Goal: Task Accomplishment & Management: Complete application form

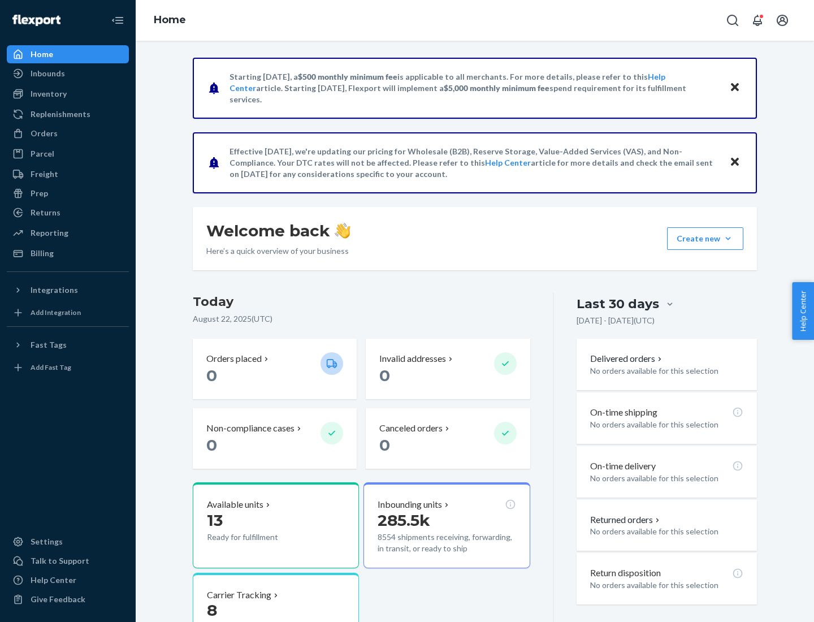
click at [728, 239] on button "Create new Create new inbound Create new order Create new product" at bounding box center [705, 238] width 76 height 23
click at [68, 74] on div "Inbounds" at bounding box center [68, 74] width 120 height 16
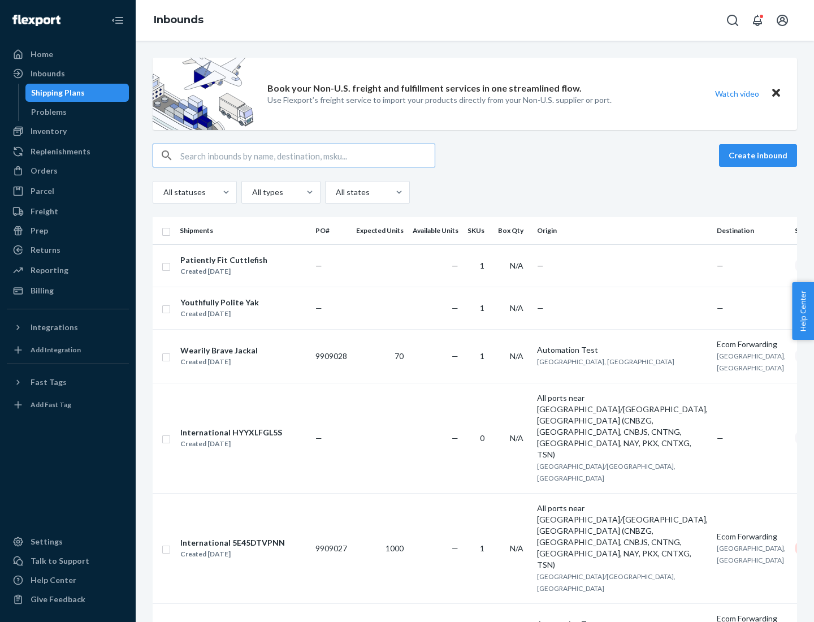
click at [760, 156] on button "Create inbound" at bounding box center [758, 155] width 78 height 23
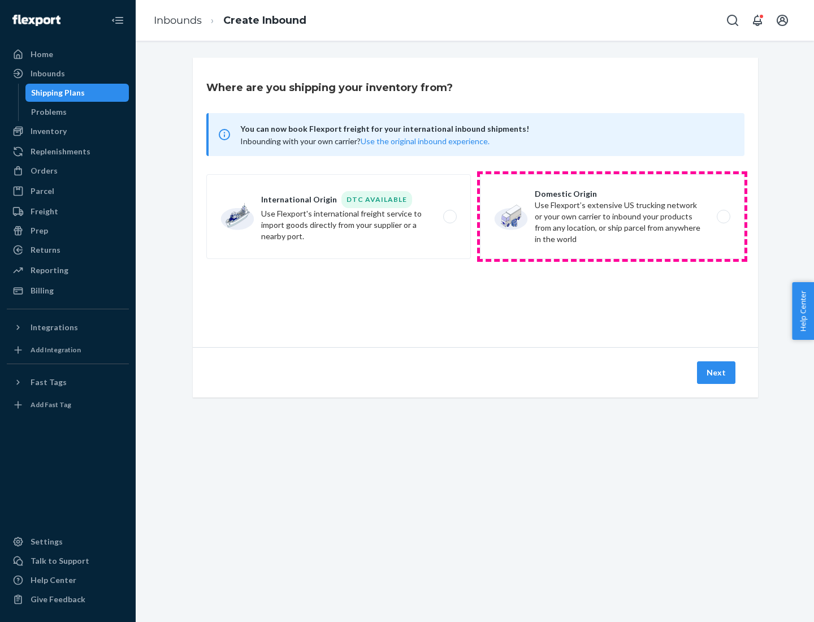
click at [612, 217] on label "Domestic Origin Use Flexport’s extensive US trucking network or your own carrie…" at bounding box center [612, 216] width 265 height 85
click at [723, 217] on input "Domestic Origin Use Flexport’s extensive US trucking network or your own carrie…" at bounding box center [726, 216] width 7 height 7
radio input "true"
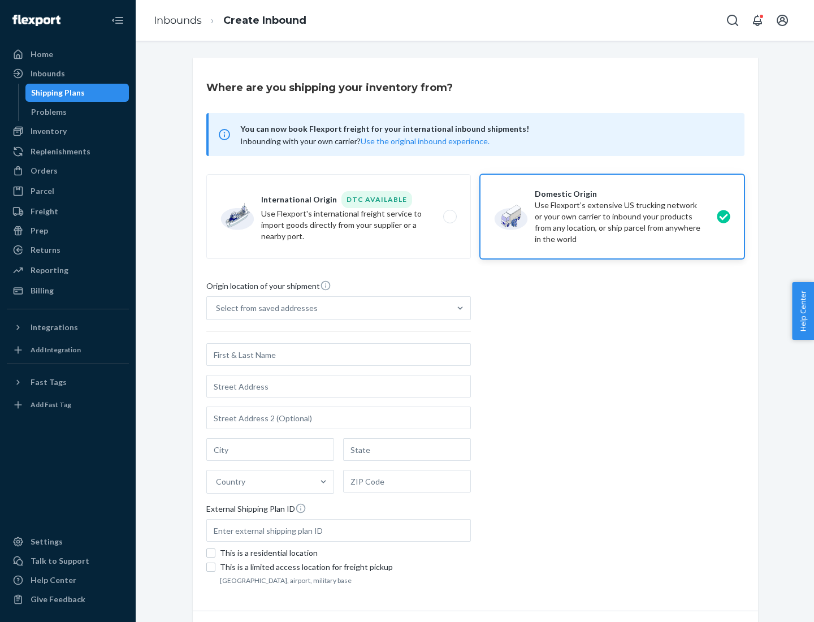
click at [329, 308] on div "Select from saved addresses" at bounding box center [328, 308] width 243 height 23
click at [217, 308] on input "Select from saved addresses" at bounding box center [216, 308] width 1 height 11
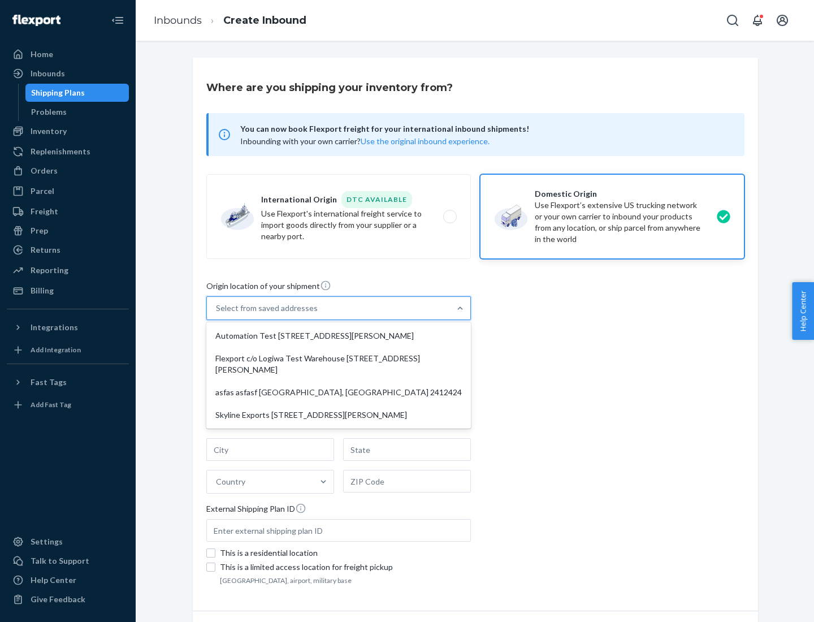
scroll to position [5, 0]
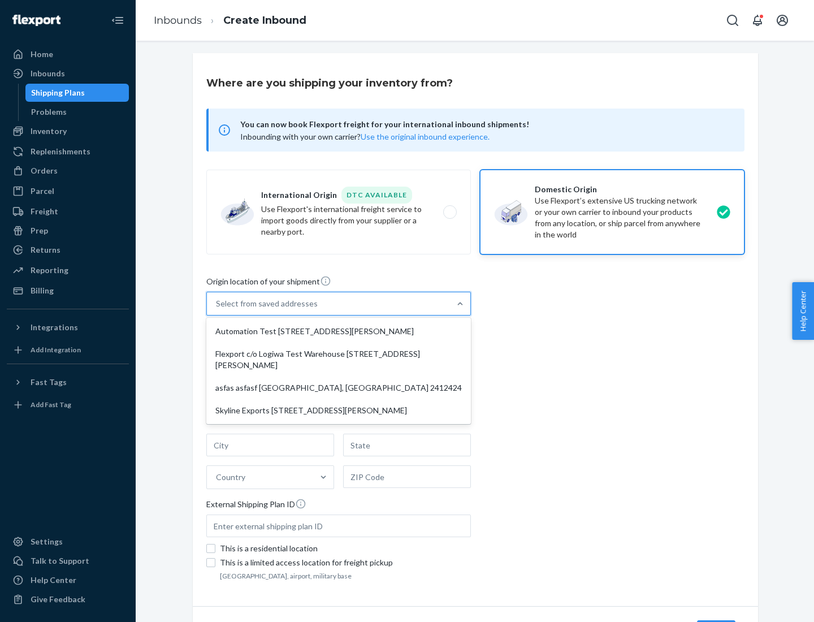
click at [339, 331] on div "Automation Test [STREET_ADDRESS][PERSON_NAME]" at bounding box center [339, 331] width 260 height 23
click at [217, 309] on input "option Automation Test [STREET_ADDRESS][PERSON_NAME] focused, 1 of 4. 4 results…" at bounding box center [216, 303] width 1 height 11
type input "Automation Test"
type input "9th Floor"
type input "[GEOGRAPHIC_DATA]"
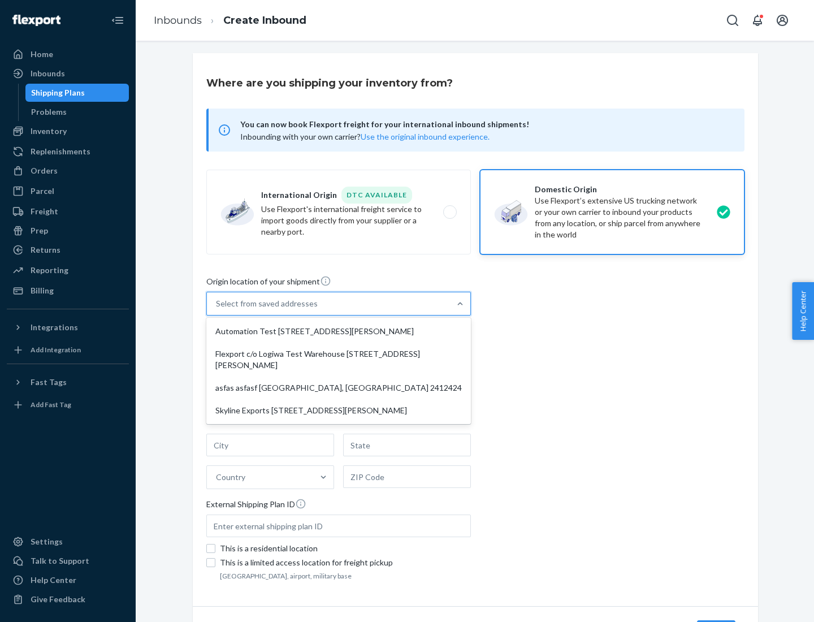
type input "CA"
type input "94104"
type input "[STREET_ADDRESS][PERSON_NAME]"
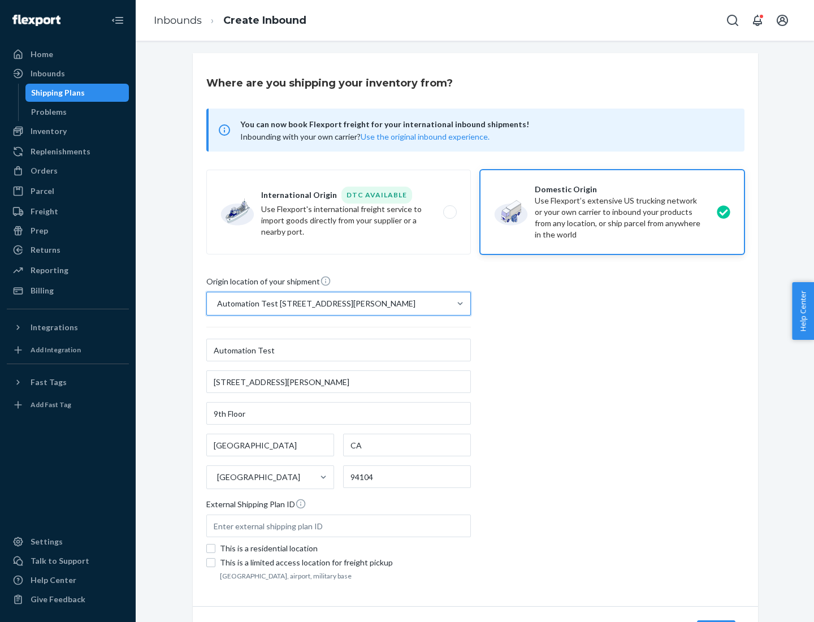
scroll to position [66, 0]
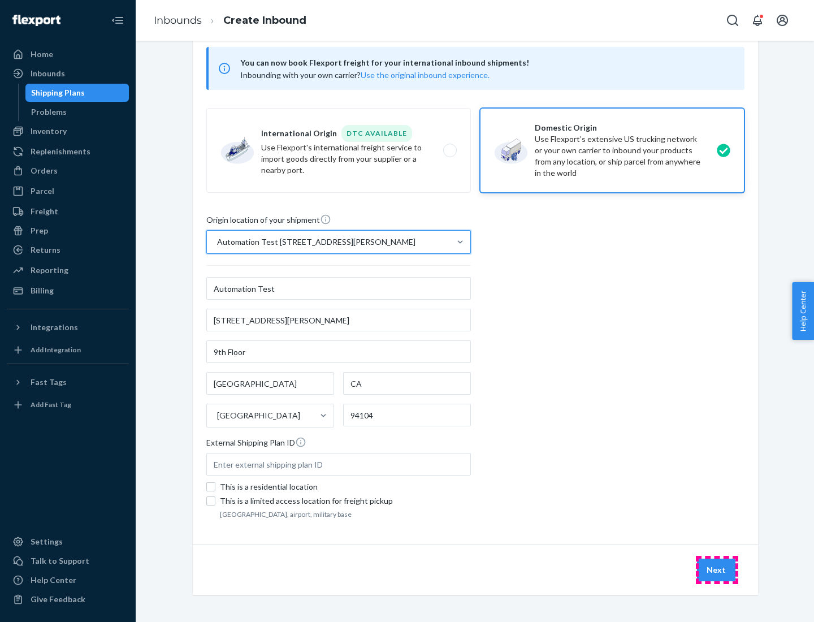
click at [717, 570] on button "Next" at bounding box center [716, 570] width 38 height 23
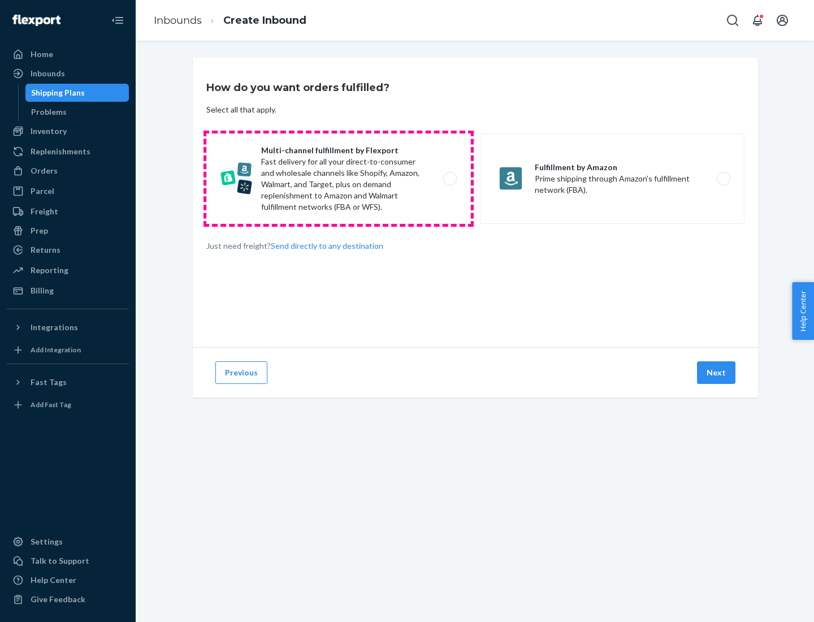
click at [339, 179] on label "Multi-channel fulfillment by Flexport Fast delivery for all your direct-to-cons…" at bounding box center [338, 178] width 265 height 90
click at [450, 179] on input "Multi-channel fulfillment by Flexport Fast delivery for all your direct-to-cons…" at bounding box center [453, 178] width 7 height 7
radio input "true"
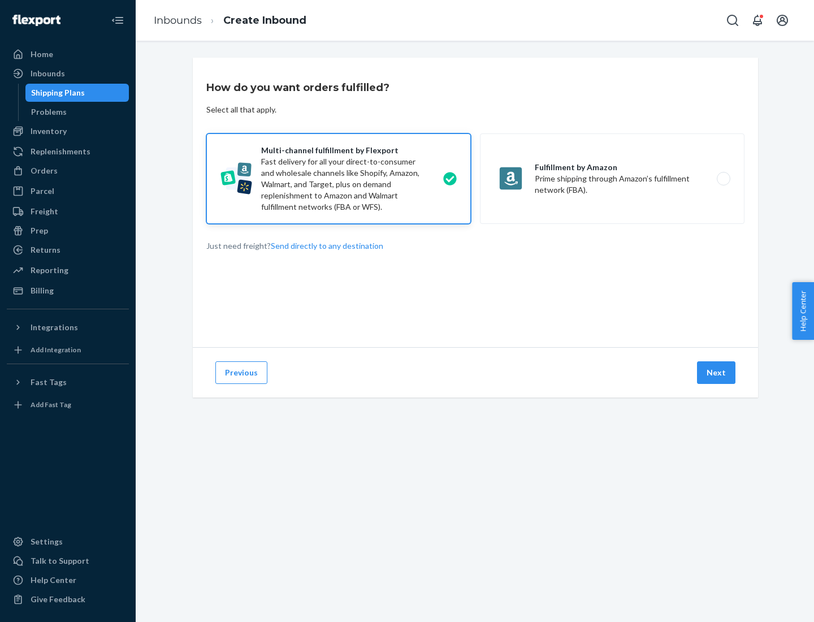
click at [717, 373] on button "Next" at bounding box center [716, 372] width 38 height 23
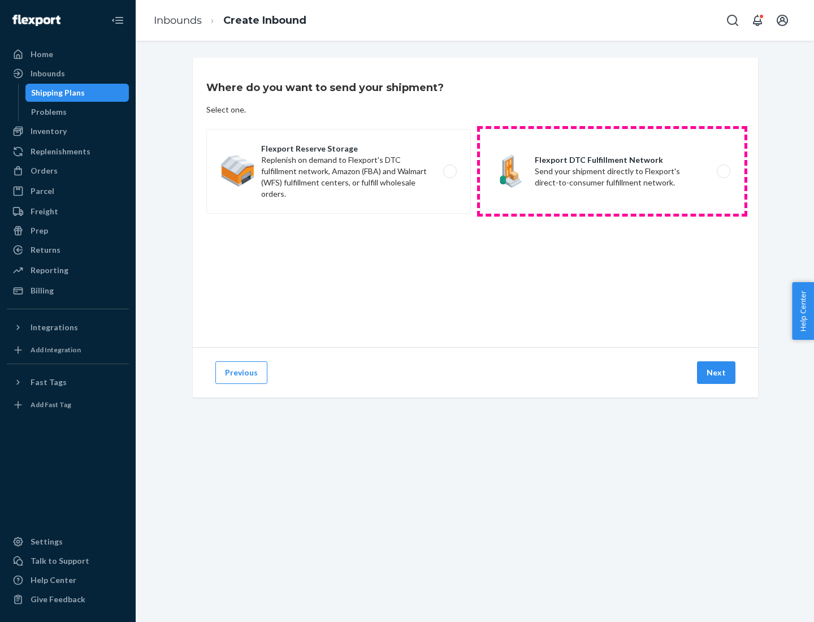
click at [612, 171] on label "Flexport DTC Fulfillment Network Send your shipment directly to Flexport's dire…" at bounding box center [612, 171] width 265 height 85
click at [723, 171] on input "Flexport DTC Fulfillment Network Send your shipment directly to Flexport's dire…" at bounding box center [726, 171] width 7 height 7
radio input "true"
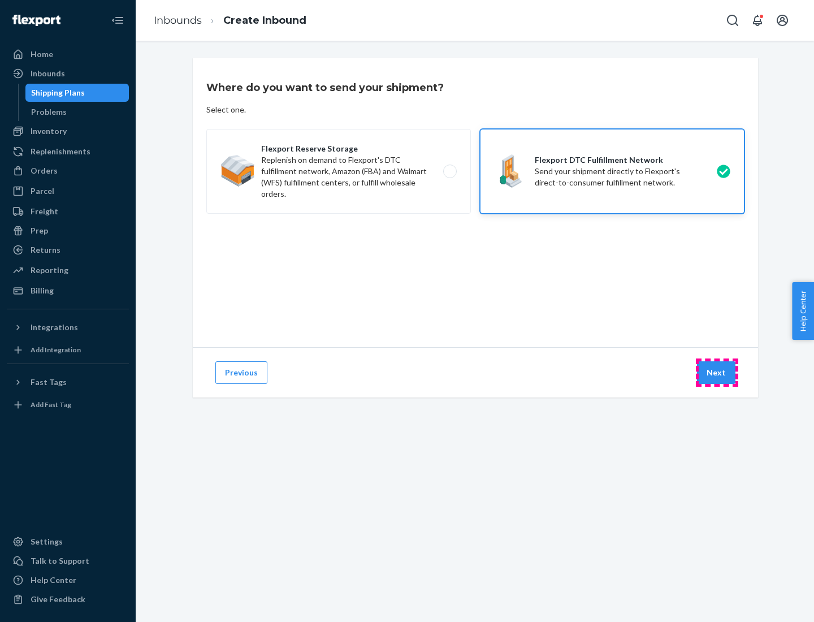
click at [717, 373] on button "Next" at bounding box center [716, 372] width 38 height 23
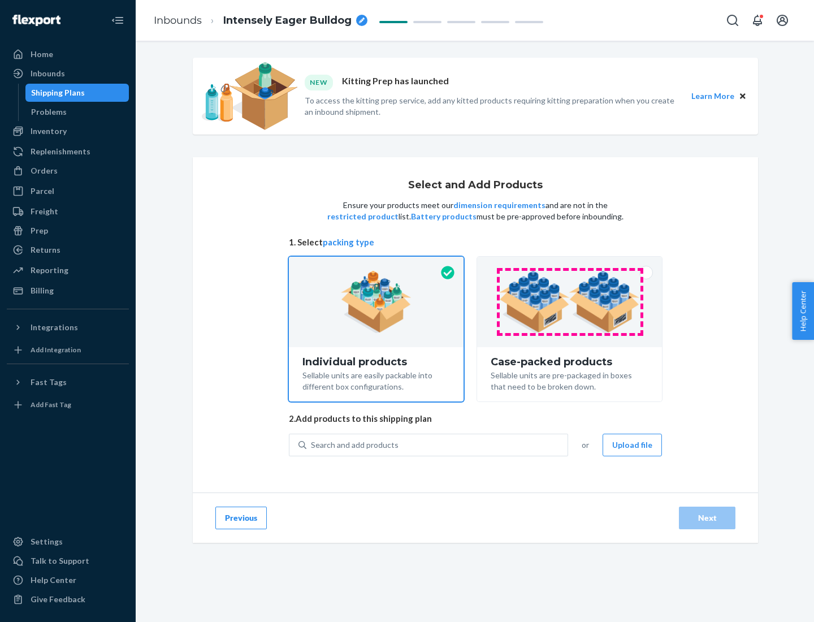
click at [570, 302] on img at bounding box center [569, 302] width 141 height 62
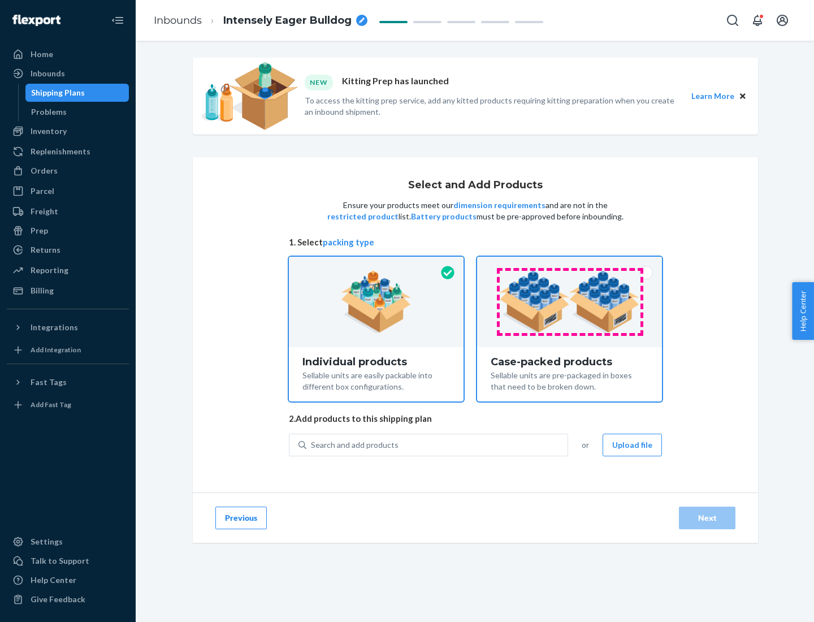
click at [570, 264] on input "Case-packed products Sellable units are pre-packaged in boxes that need to be b…" at bounding box center [569, 260] width 7 height 7
radio input "true"
radio input "false"
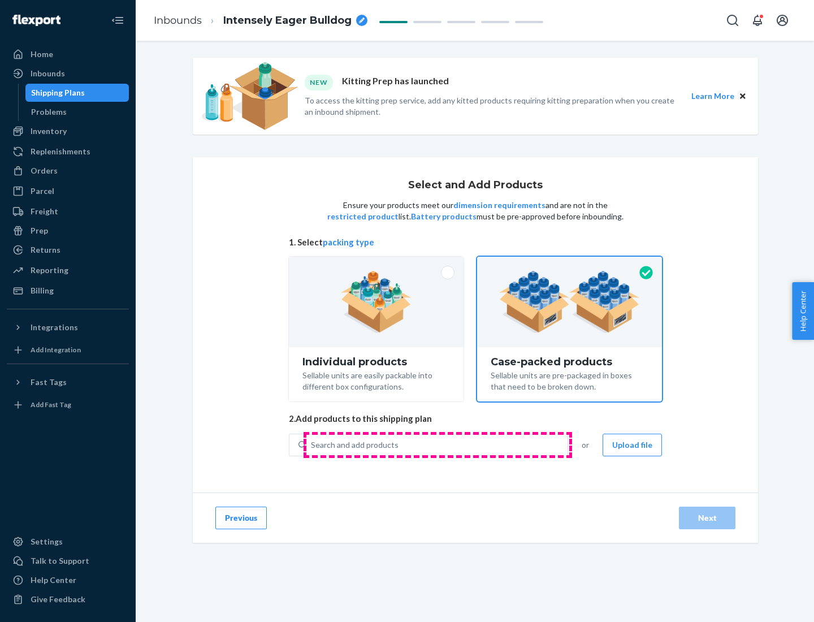
click at [438, 444] on div "Search and add products" at bounding box center [437, 445] width 261 height 20
click at [312, 444] on input "Search and add products" at bounding box center [311, 444] width 1 height 11
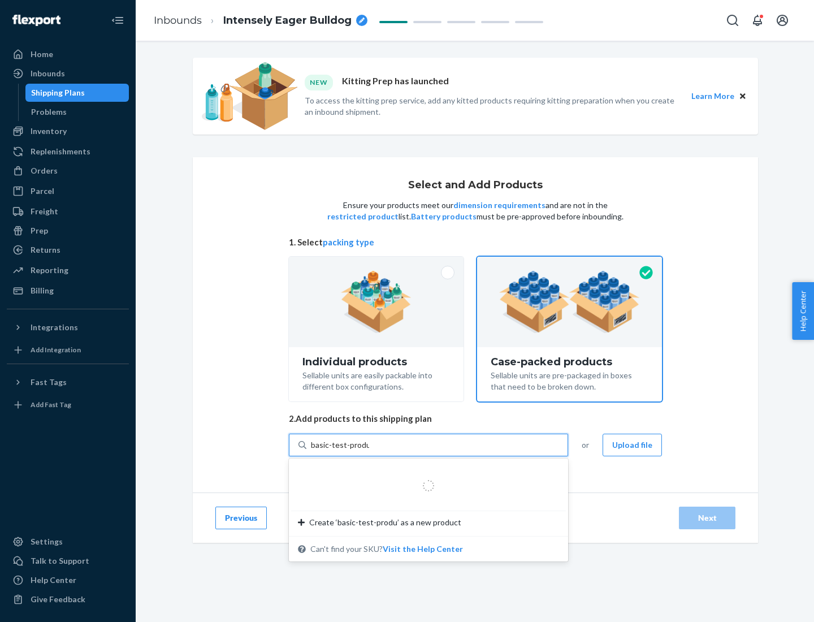
type input "basic-test-product-1"
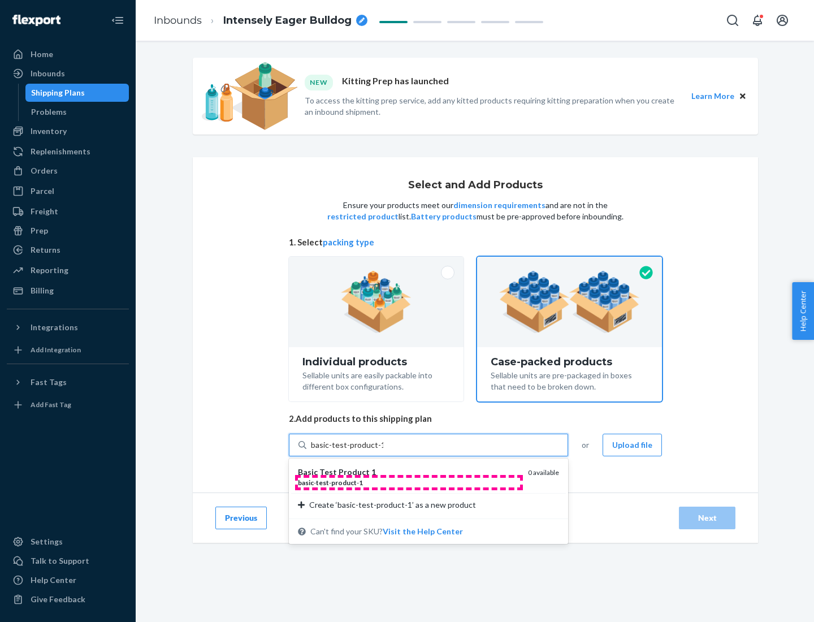
click at [409, 482] on div "basic - test - product - 1" at bounding box center [408, 483] width 221 height 10
click at [383, 451] on input "basic-test-product-1" at bounding box center [347, 444] width 72 height 11
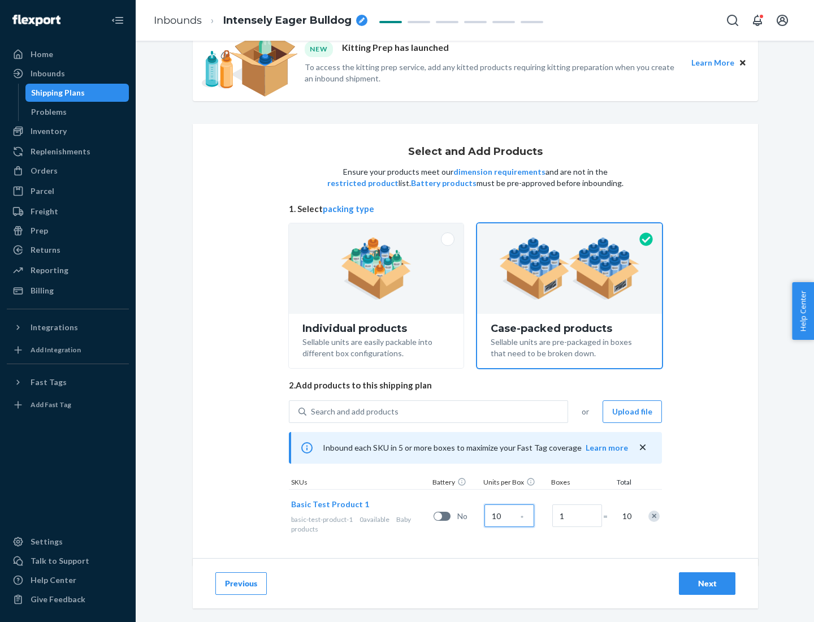
scroll to position [41, 0]
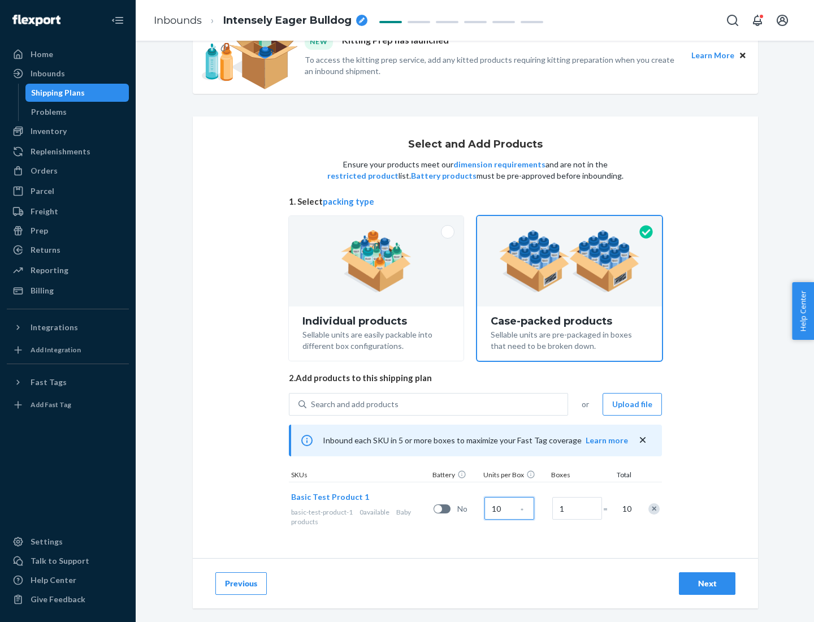
type input "10"
type input "7"
click at [707, 584] on div "Next" at bounding box center [707, 583] width 37 height 11
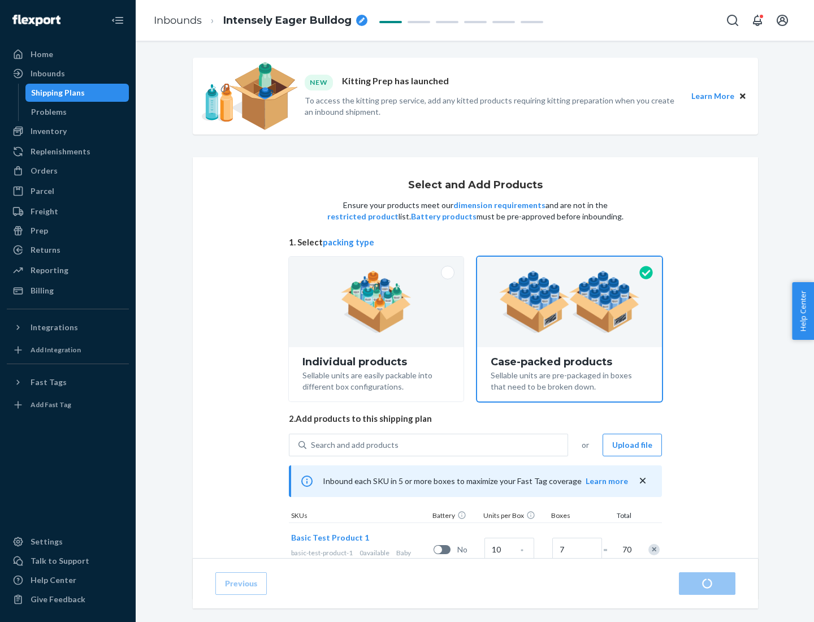
radio input "true"
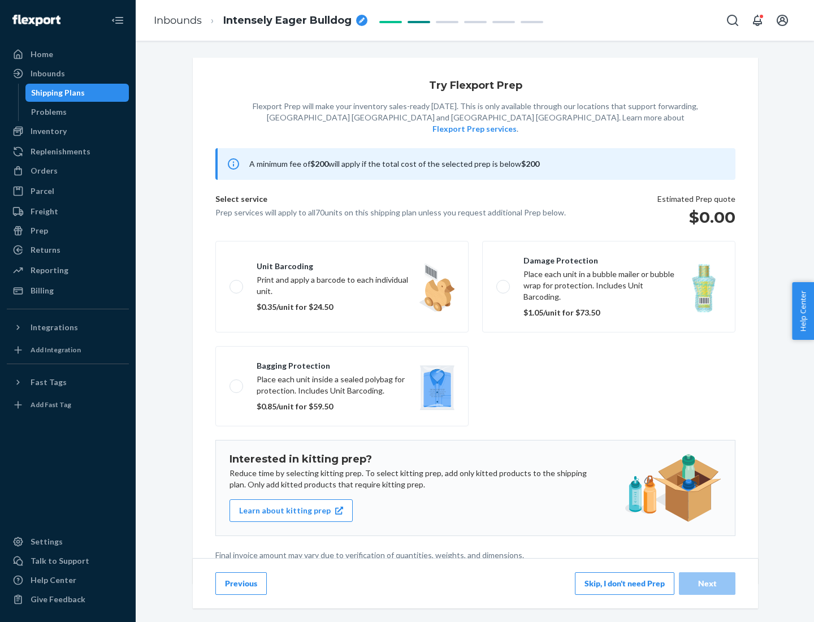
scroll to position [3, 0]
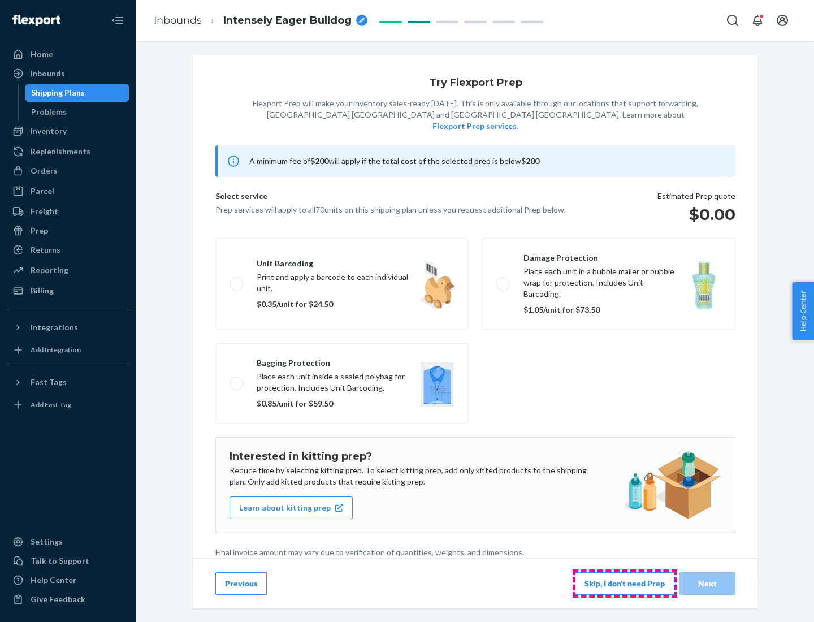
click at [625, 583] on button "Skip, I don't need Prep" at bounding box center [625, 583] width 100 height 23
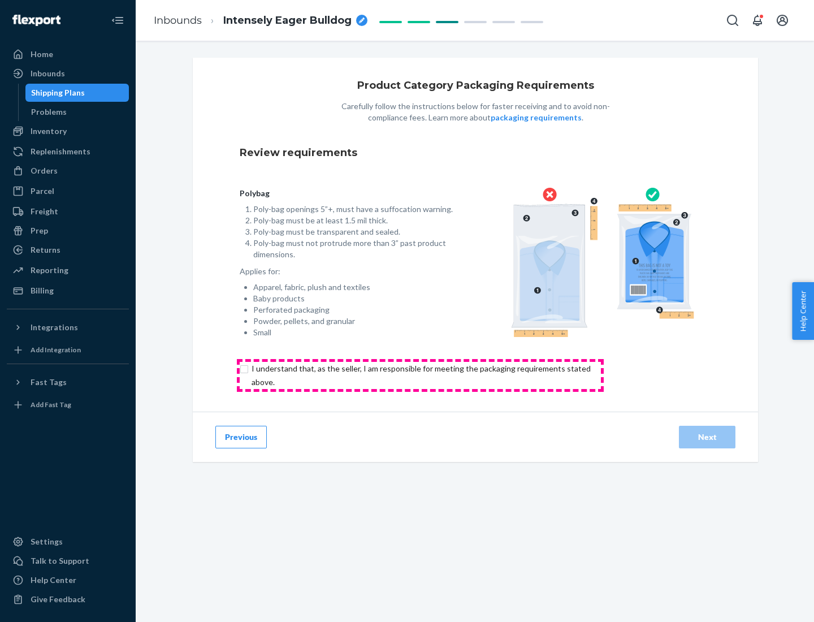
click at [420, 375] on input "checkbox" at bounding box center [428, 375] width 376 height 27
checkbox input "true"
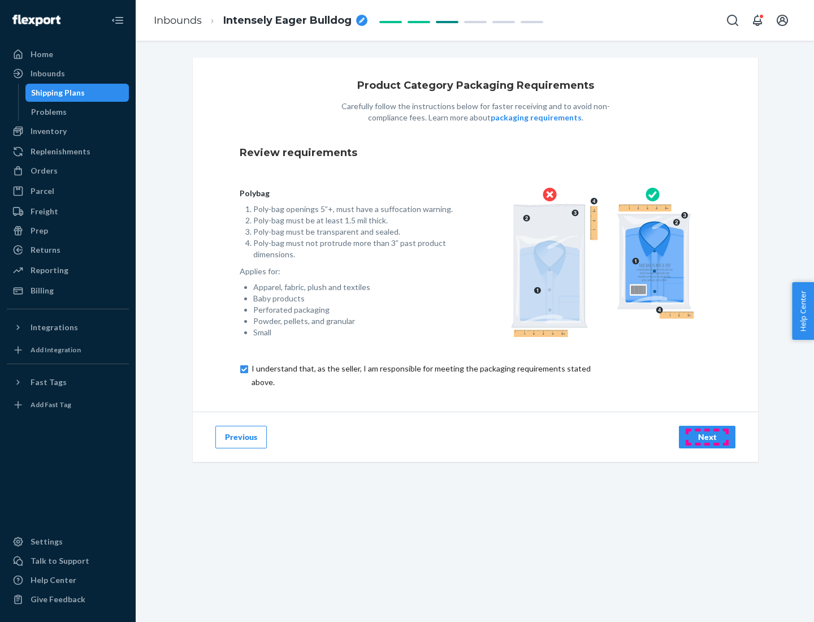
click at [707, 437] on div "Next" at bounding box center [707, 436] width 37 height 11
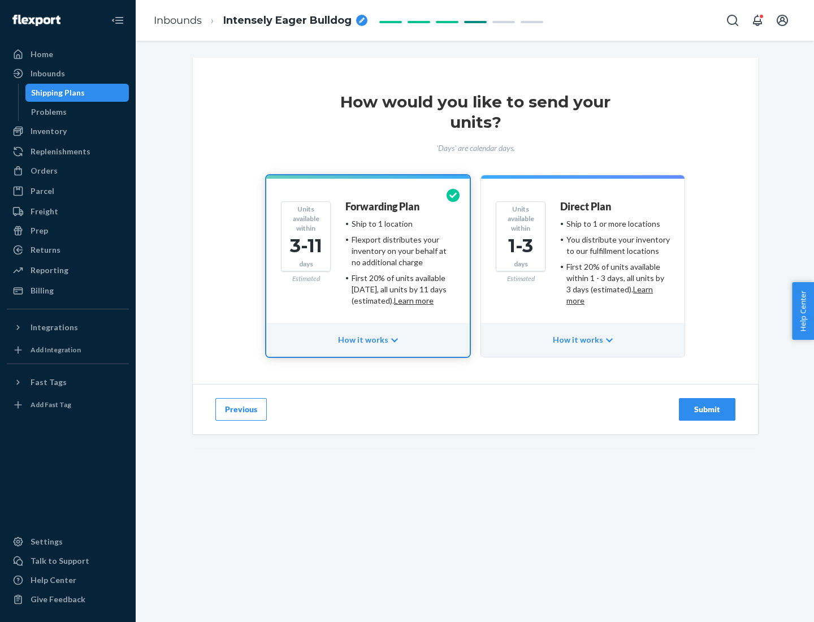
click at [583, 258] on ul "Ship to 1 or more locations You distribute your inventory to our fulfillment lo…" at bounding box center [615, 262] width 110 height 88
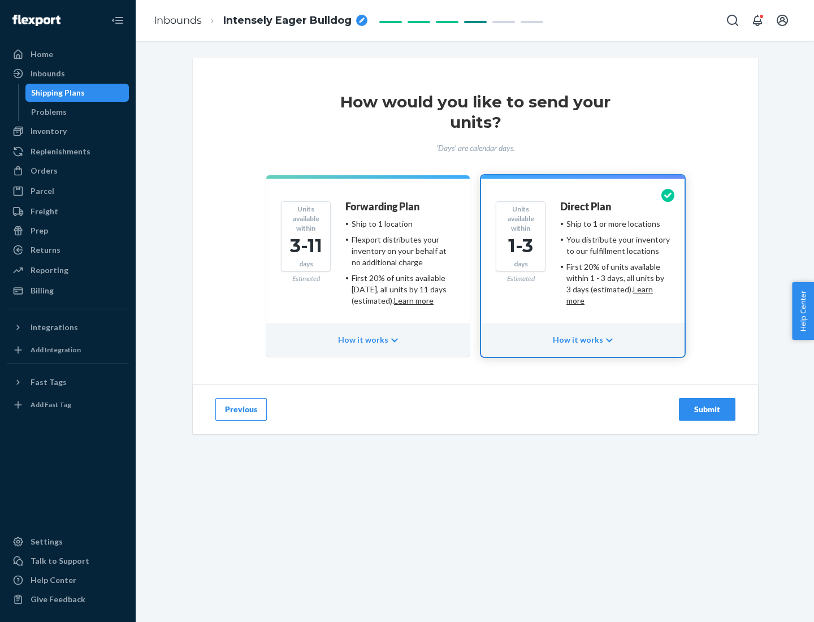
click at [707, 409] on div "Submit" at bounding box center [707, 409] width 37 height 11
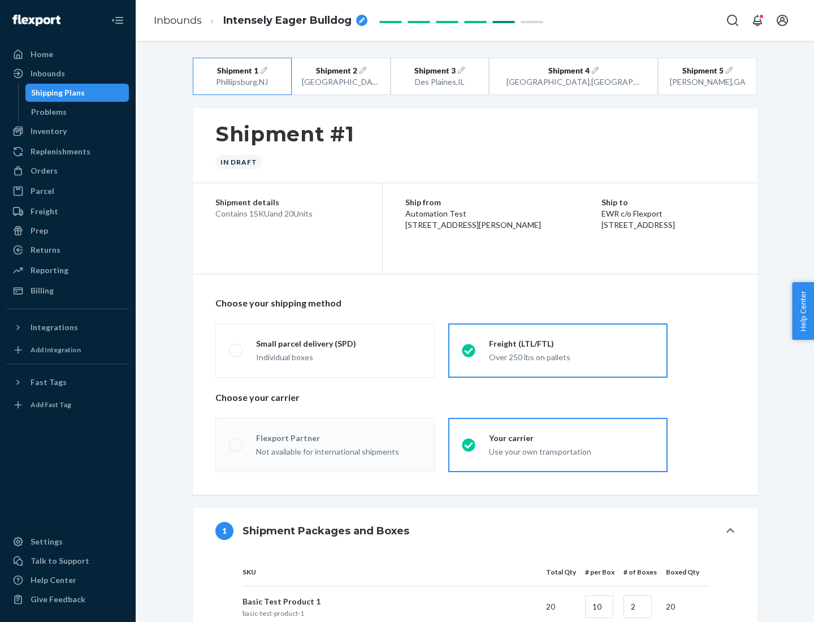
radio input "true"
radio input "false"
radio input "true"
radio input "false"
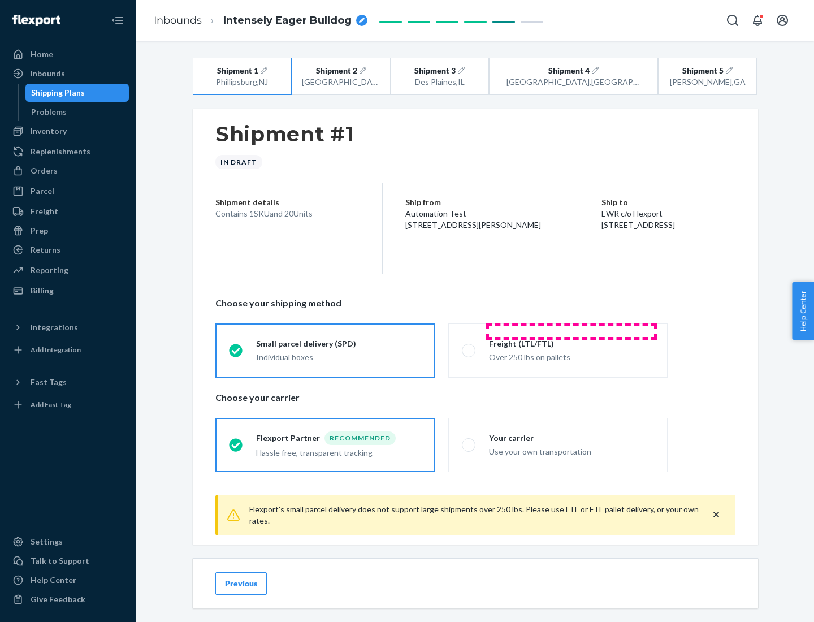
scroll to position [12, 0]
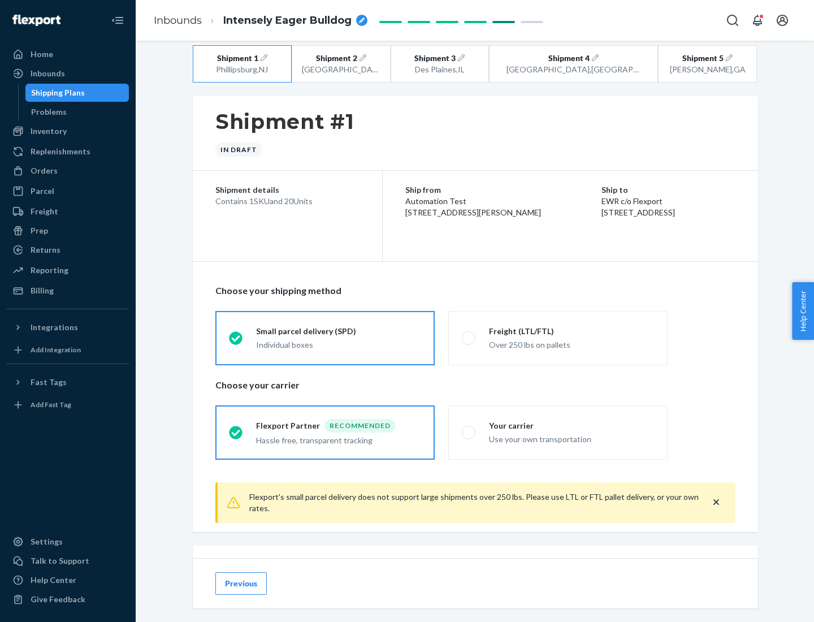
click at [572, 331] on div "Freight (LTL/FTL)" at bounding box center [571, 331] width 165 height 11
click at [469, 334] on input "Freight (LTL/FTL) Over 250 lbs on pallets" at bounding box center [465, 337] width 7 height 7
radio input "true"
radio input "false"
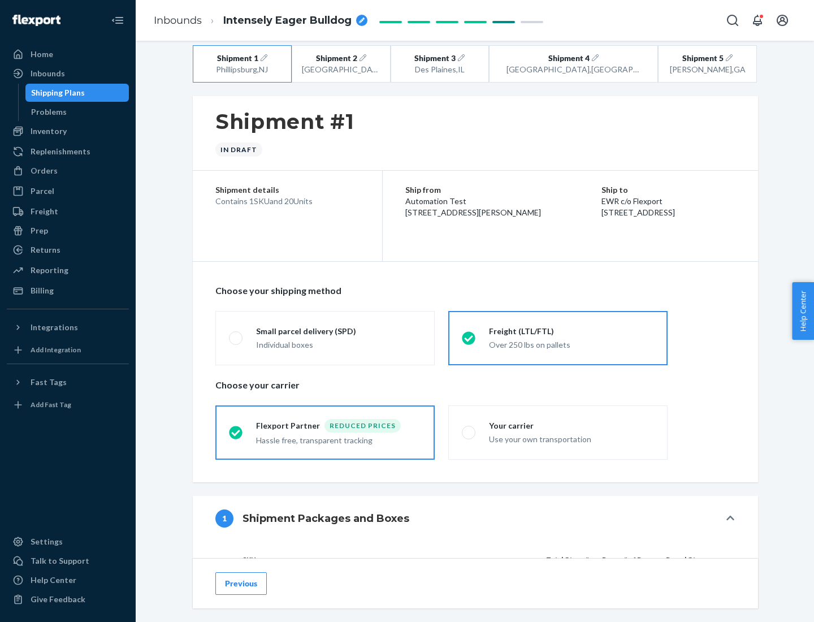
scroll to position [107, 0]
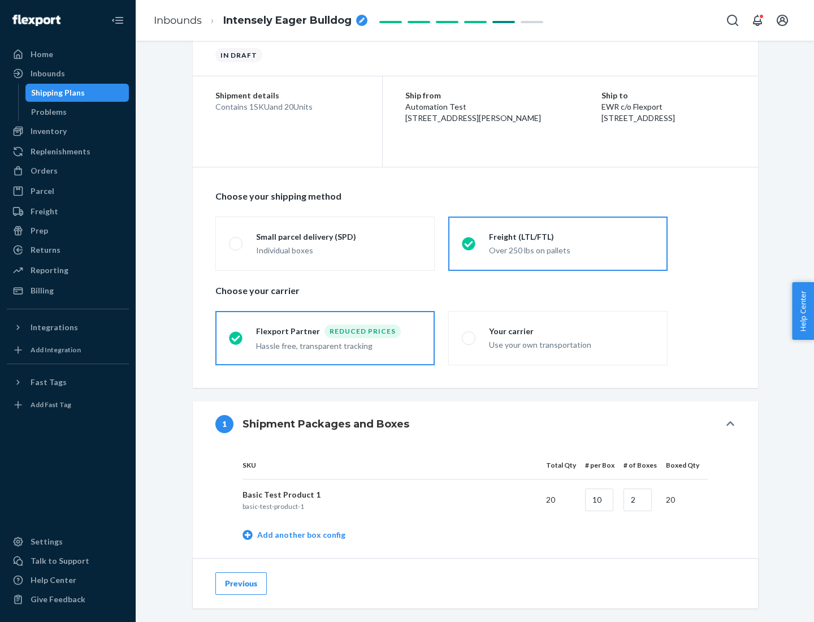
click at [572, 331] on div "Your carrier" at bounding box center [571, 331] width 165 height 11
click at [469, 334] on input "Your carrier Use your own transportation" at bounding box center [465, 337] width 7 height 7
radio input "true"
radio input "false"
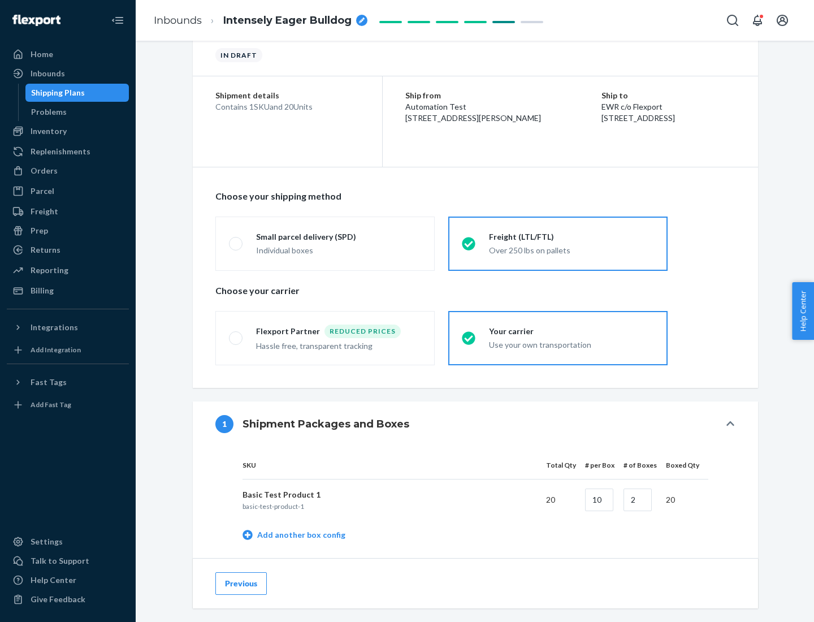
scroll to position [357, 0]
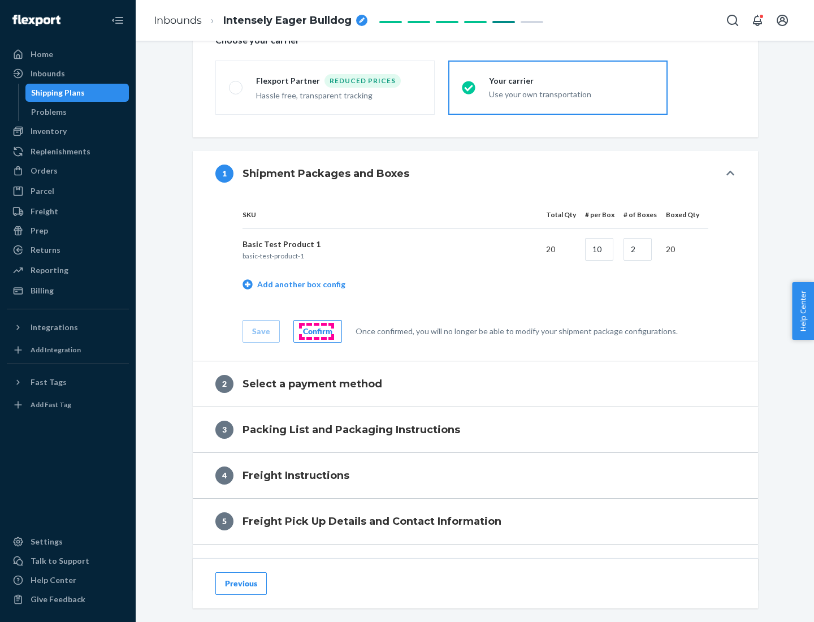
click at [316, 331] on div "Confirm" at bounding box center [317, 331] width 29 height 11
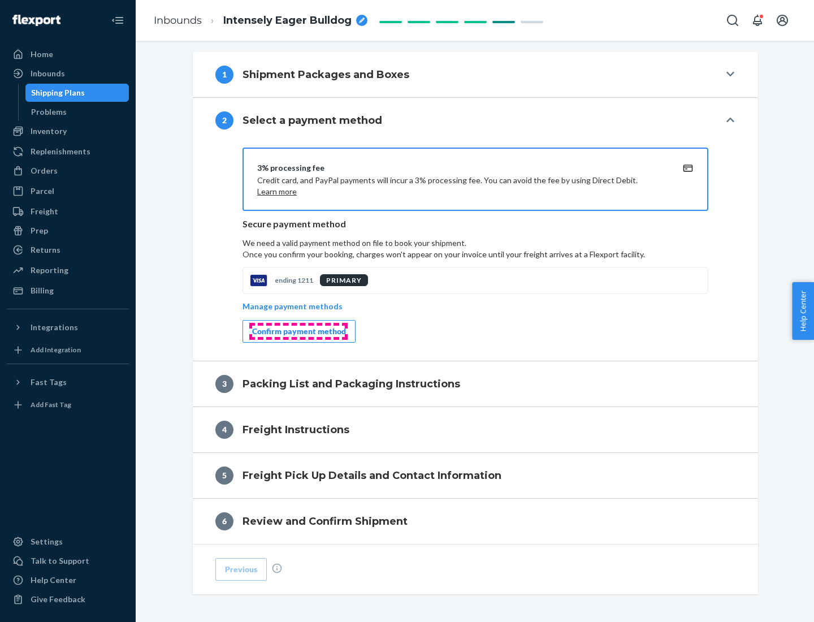
click at [298, 331] on div "Confirm payment method" at bounding box center [299, 331] width 94 height 11
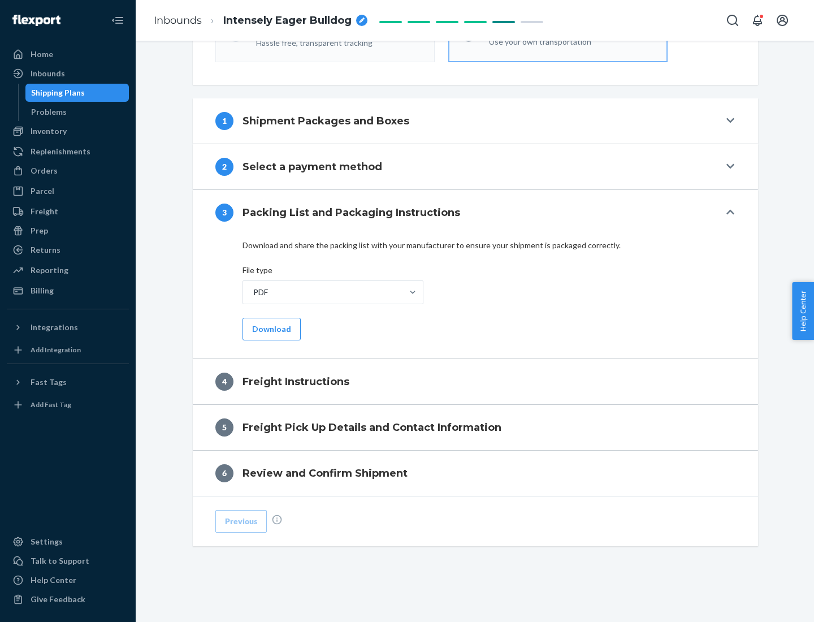
scroll to position [408, 0]
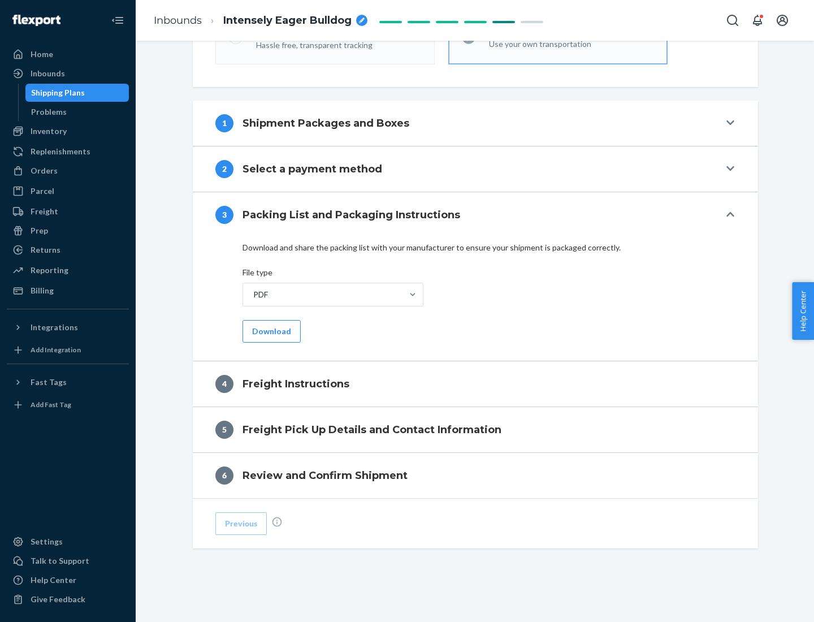
click at [270, 331] on button "Download" at bounding box center [272, 331] width 58 height 23
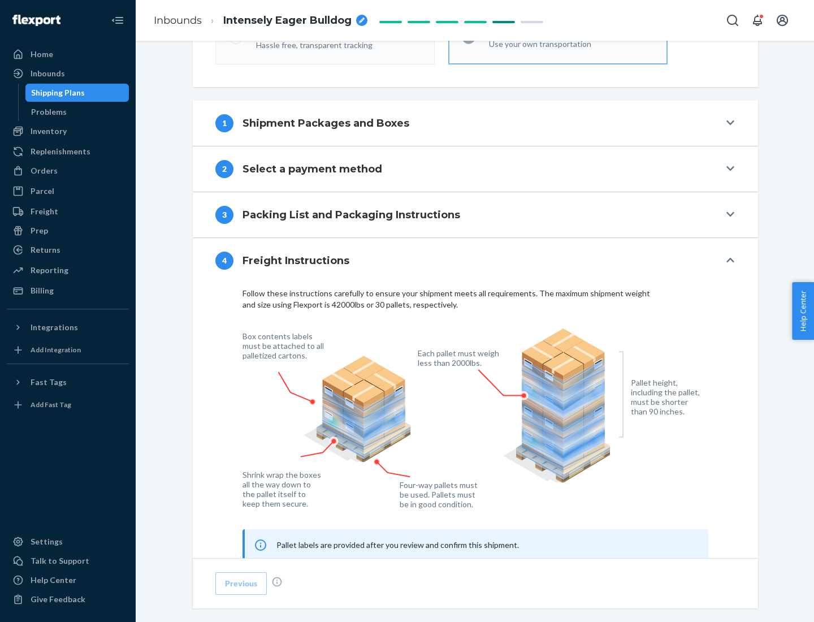
scroll to position [684, 0]
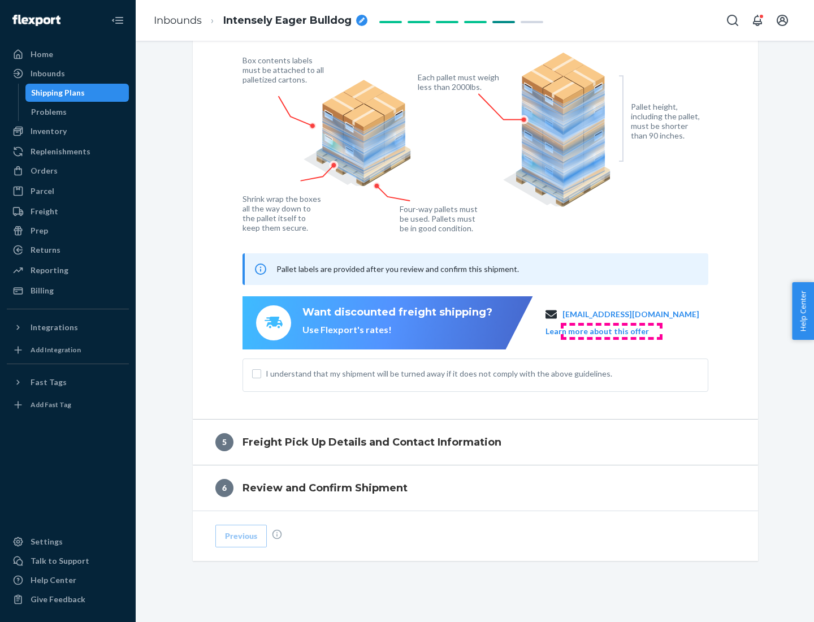
click at [611, 331] on button "Learn more about this offer" at bounding box center [597, 331] width 103 height 11
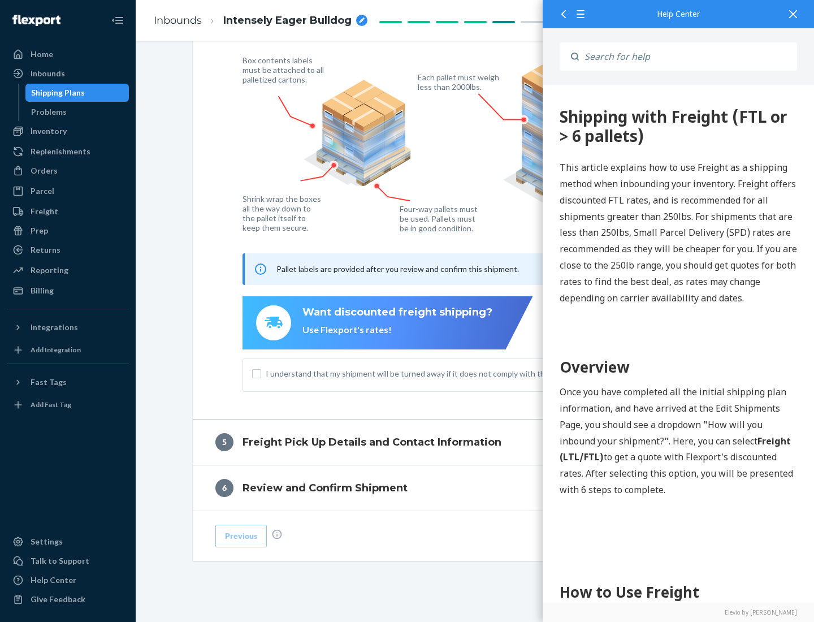
scroll to position [0, 0]
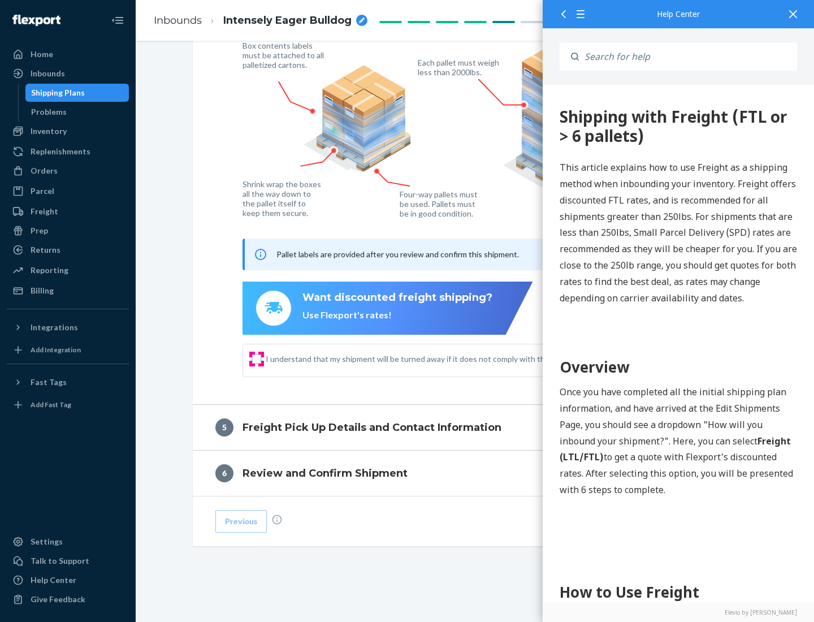
click at [257, 359] on input "I understand that my shipment will be turned away if it does not comply with th…" at bounding box center [256, 359] width 9 height 9
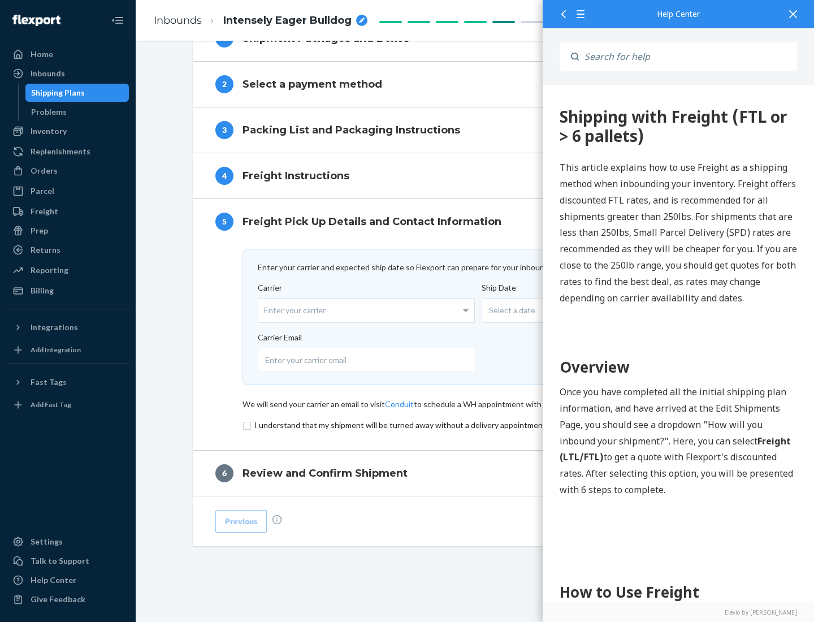
scroll to position [493, 0]
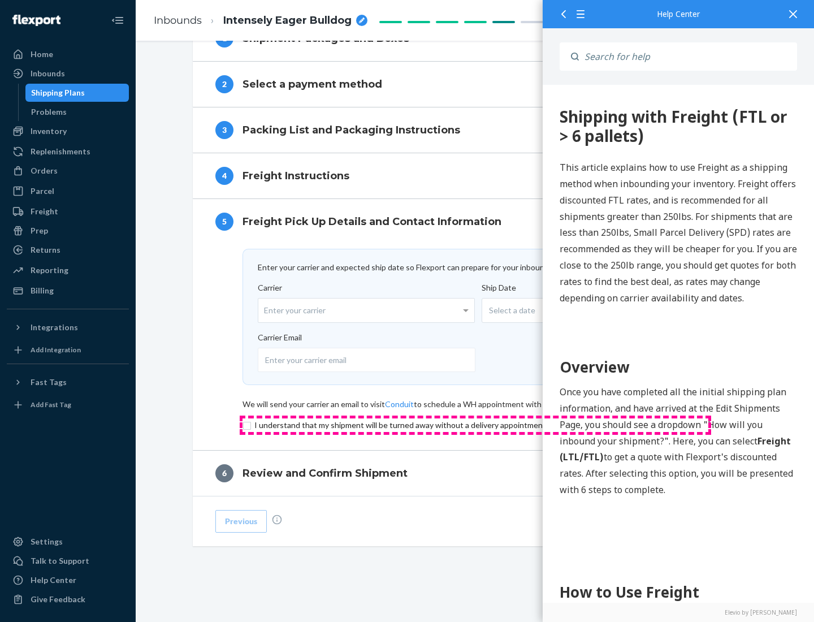
click at [476, 425] on input "checkbox" at bounding box center [476, 425] width 466 height 14
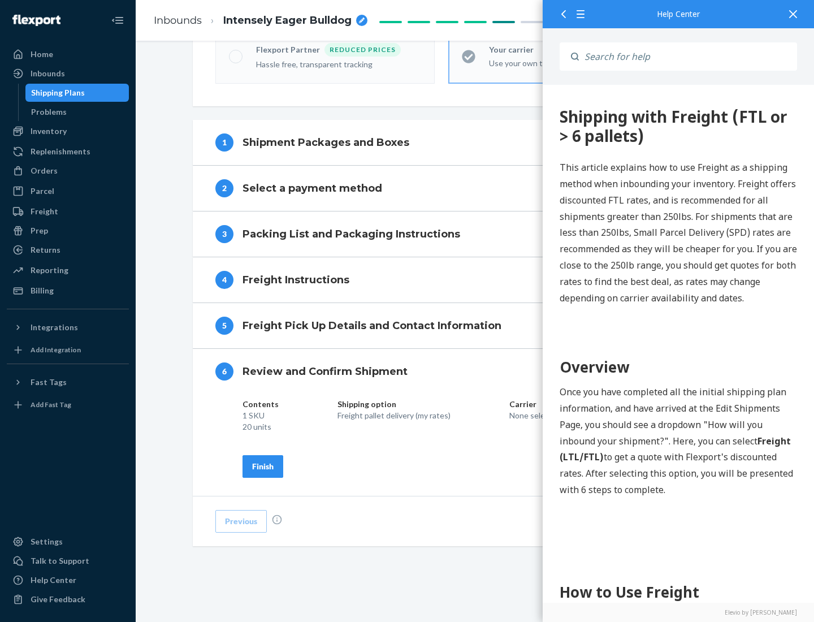
scroll to position [389, 0]
click at [263, 466] on div "Finish" at bounding box center [262, 466] width 21 height 11
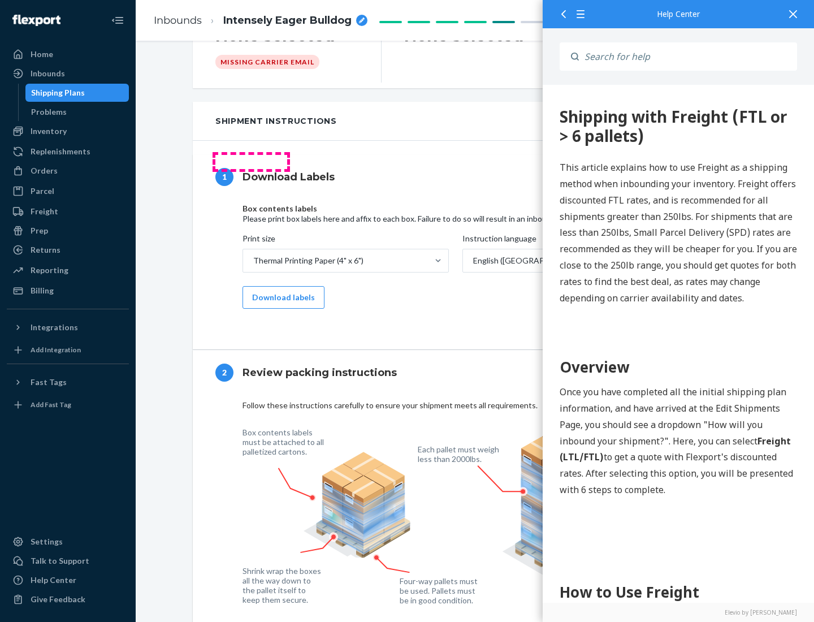
scroll to position [0, 0]
